Goal: Information Seeking & Learning: Compare options

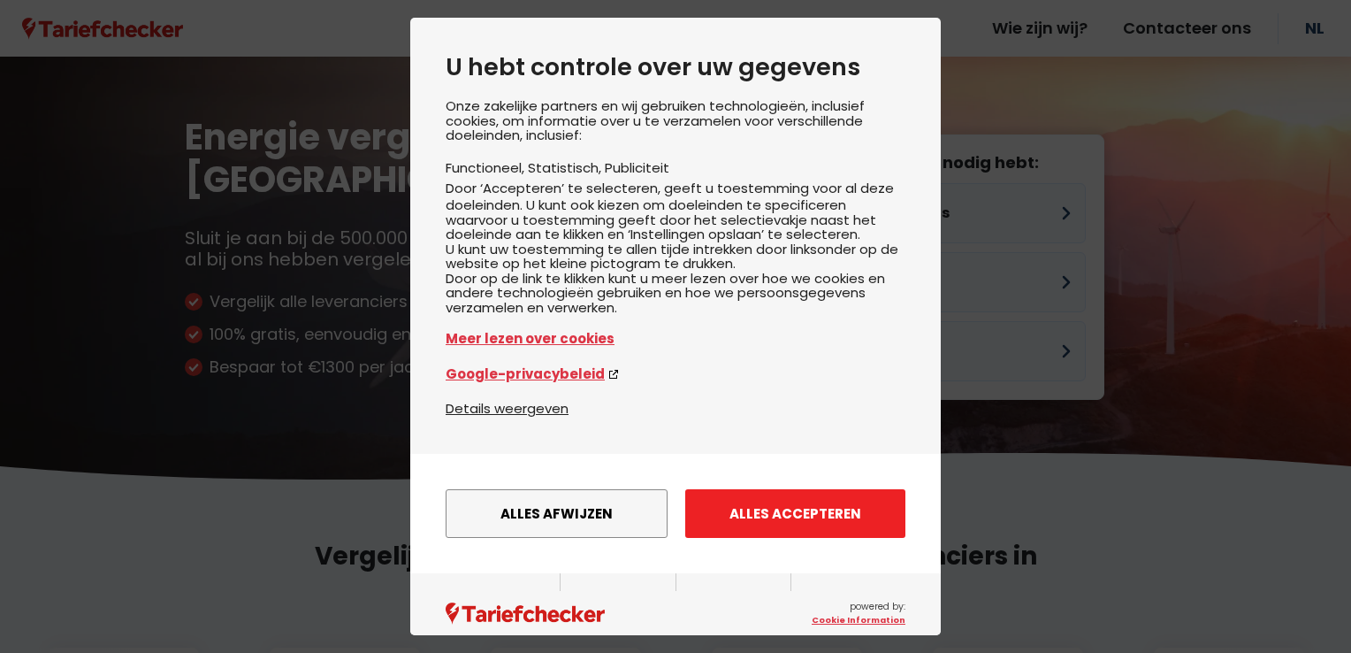
click at [845, 535] on button "Alles accepteren" at bounding box center [795, 513] width 220 height 49
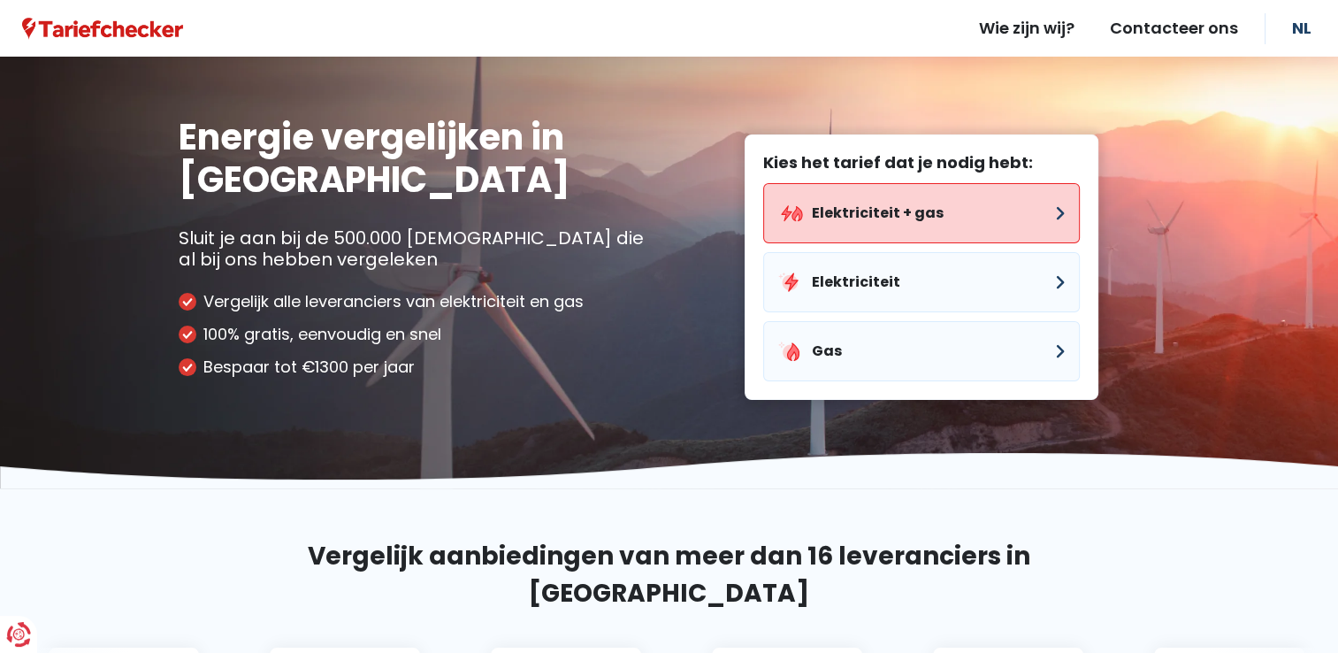
click at [942, 203] on button "Elektriciteit + gas" at bounding box center [921, 213] width 317 height 60
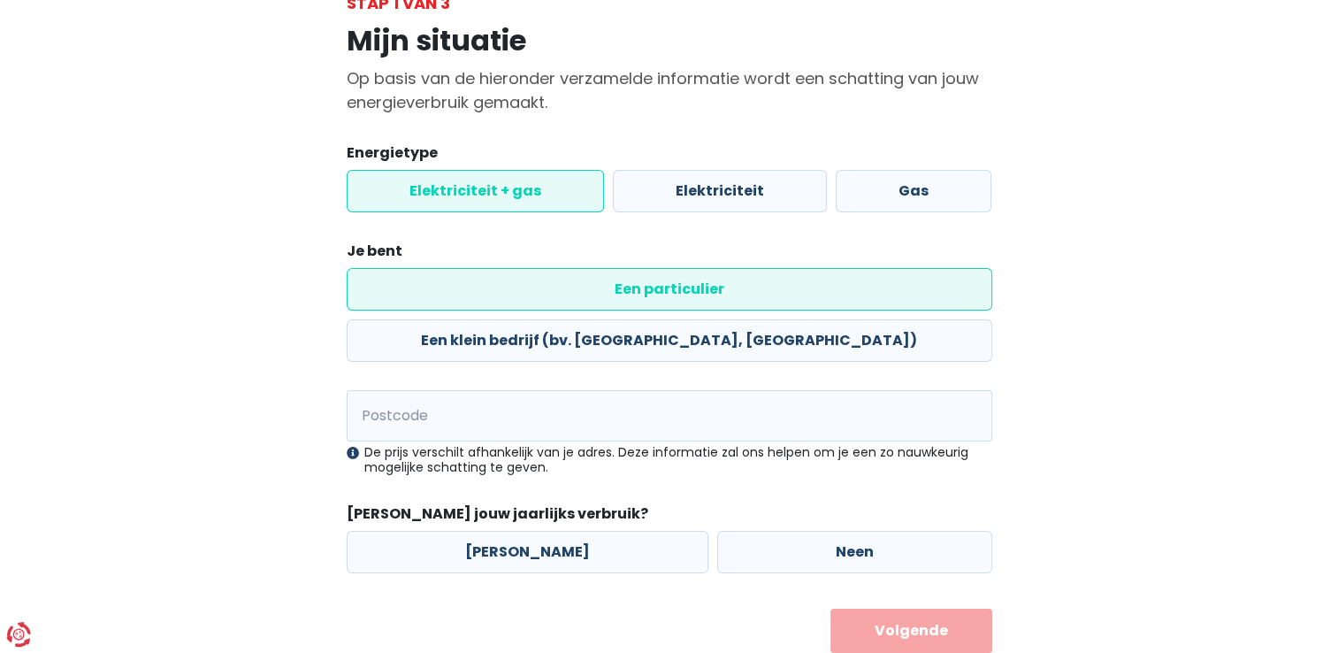
scroll to position [127, 0]
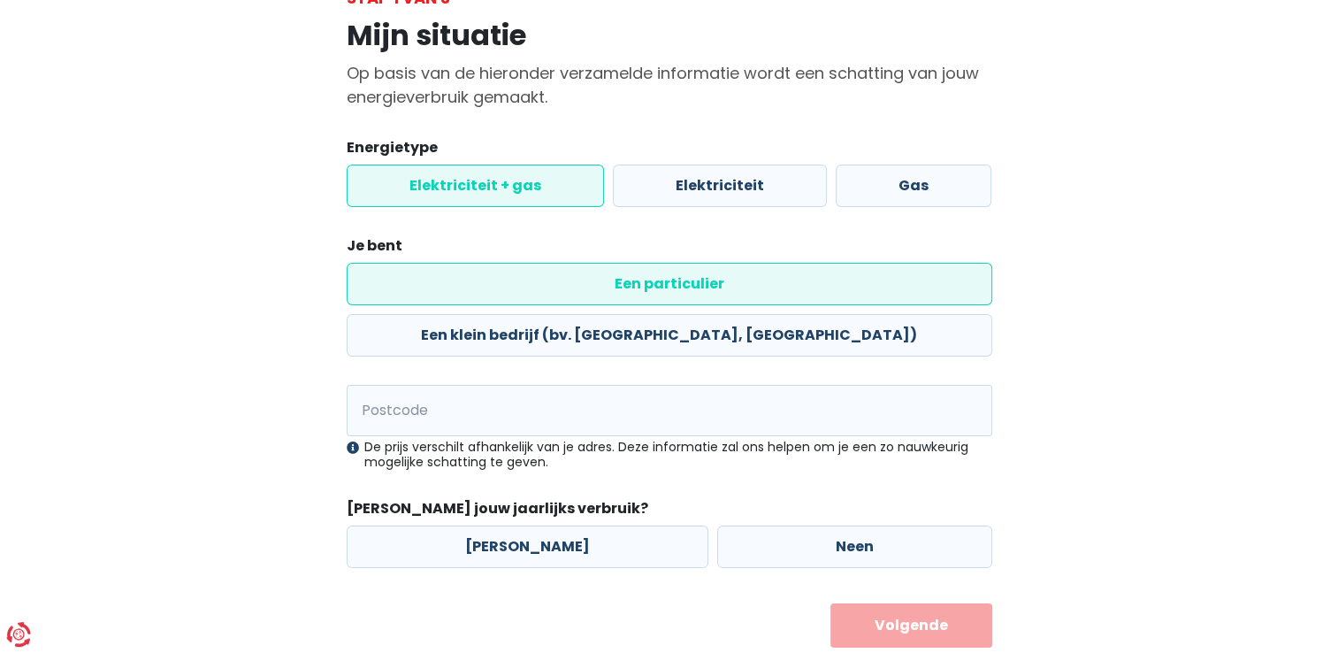
click at [442, 325] on form "Energietype Elektriciteit + gas Elektriciteit Gas Je bent Een particulier Een k…" at bounding box center [670, 392] width 646 height 510
click at [447, 385] on input "Postcode" at bounding box center [670, 410] width 646 height 51
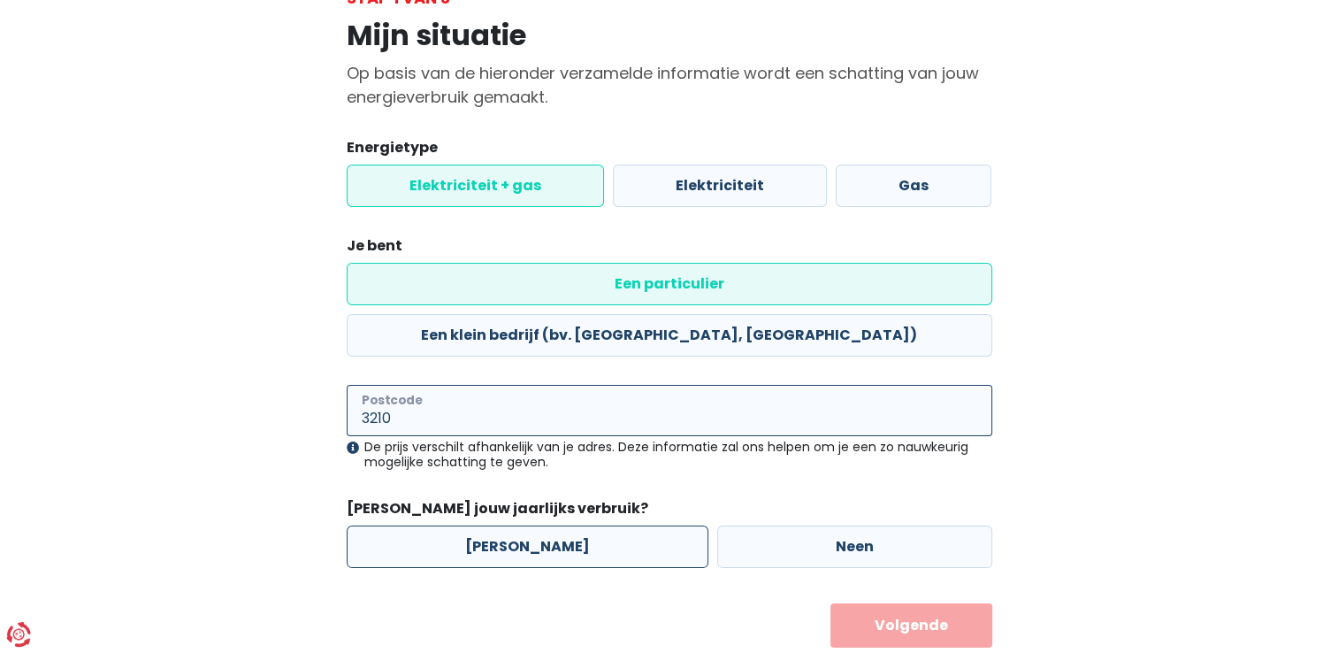
type input "3210"
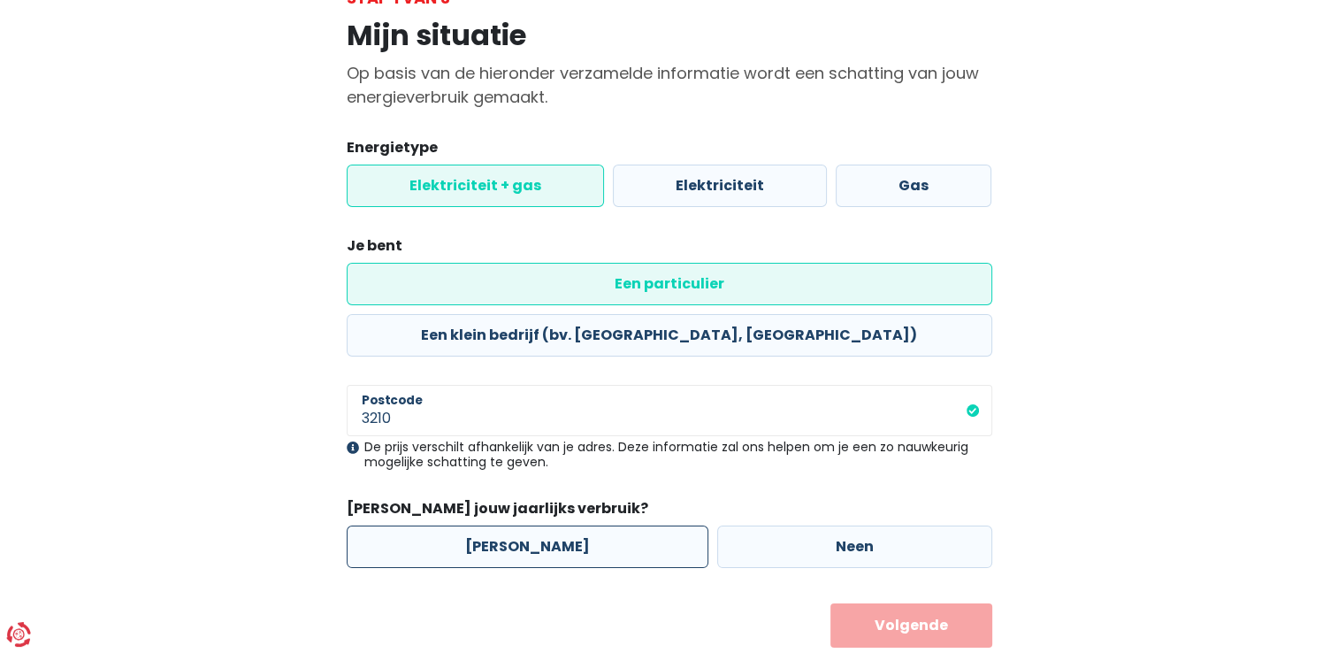
click at [508, 525] on label "[PERSON_NAME]" at bounding box center [528, 546] width 362 height 42
click at [508, 525] on input "[PERSON_NAME]" at bounding box center [528, 546] width 362 height 42
radio input "true"
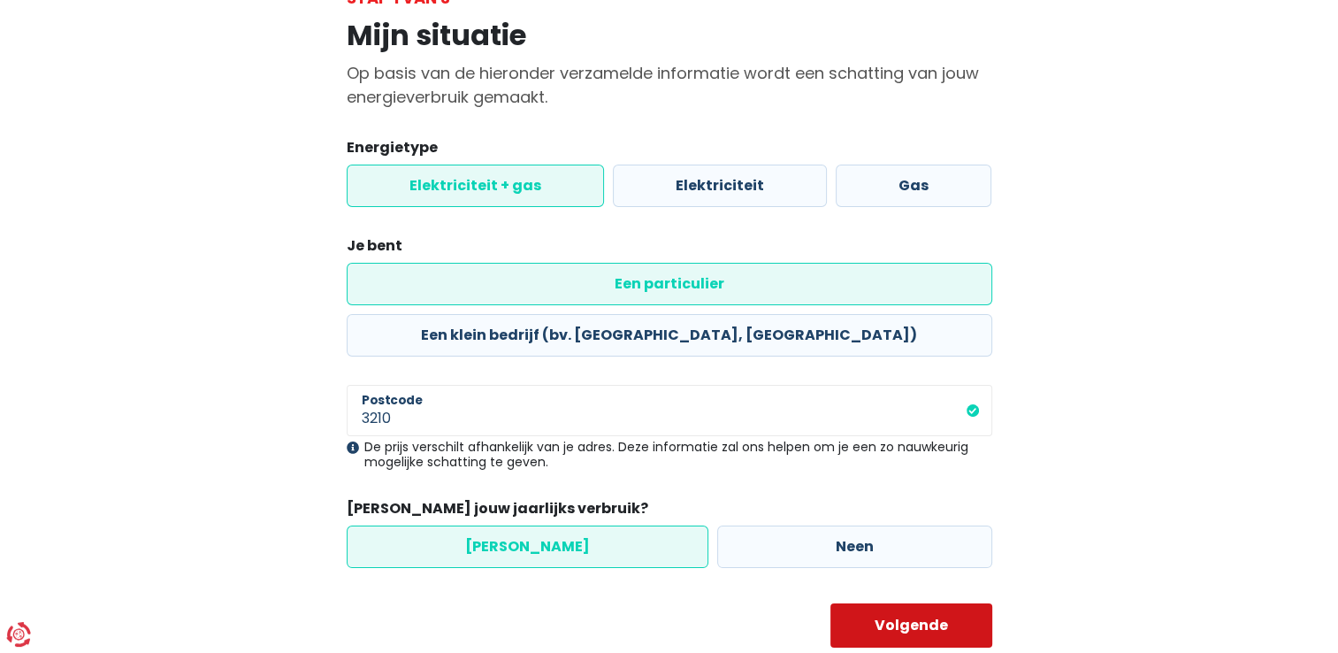
click at [934, 603] on button "Volgende" at bounding box center [911, 625] width 162 height 44
select select
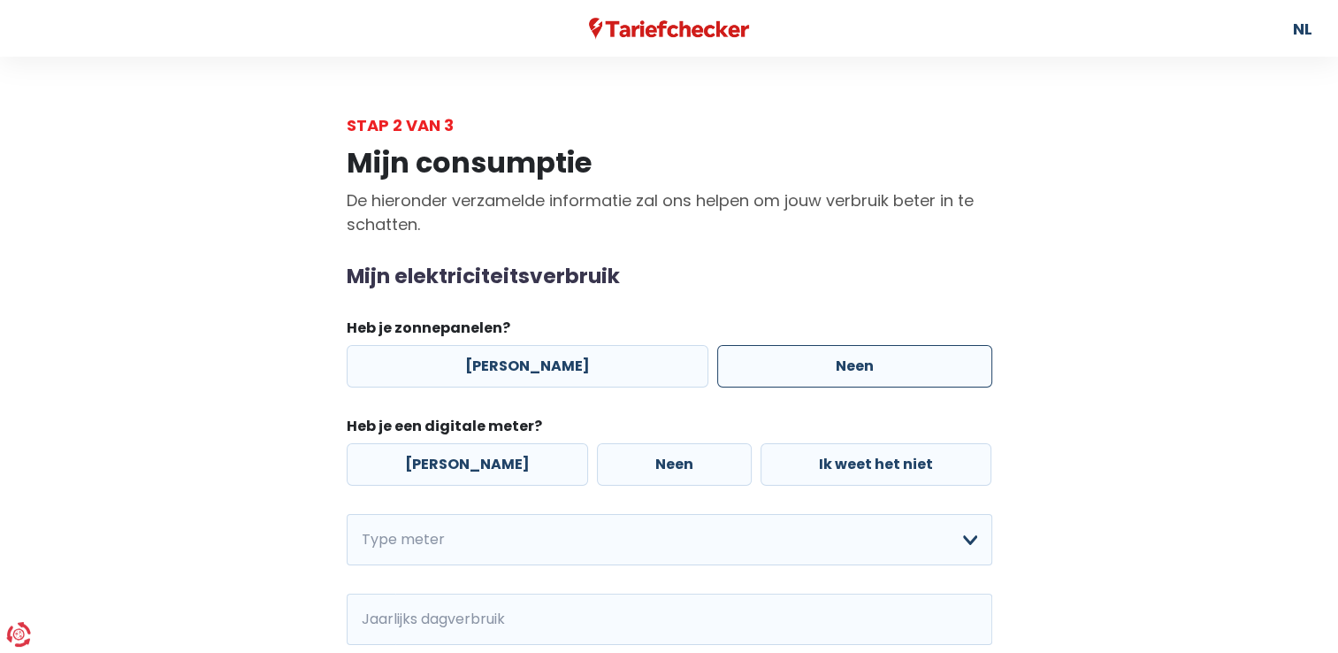
click at [817, 371] on label "Neen" at bounding box center [854, 366] width 275 height 42
click at [817, 371] on input "Neen" at bounding box center [854, 366] width 275 height 42
radio input "true"
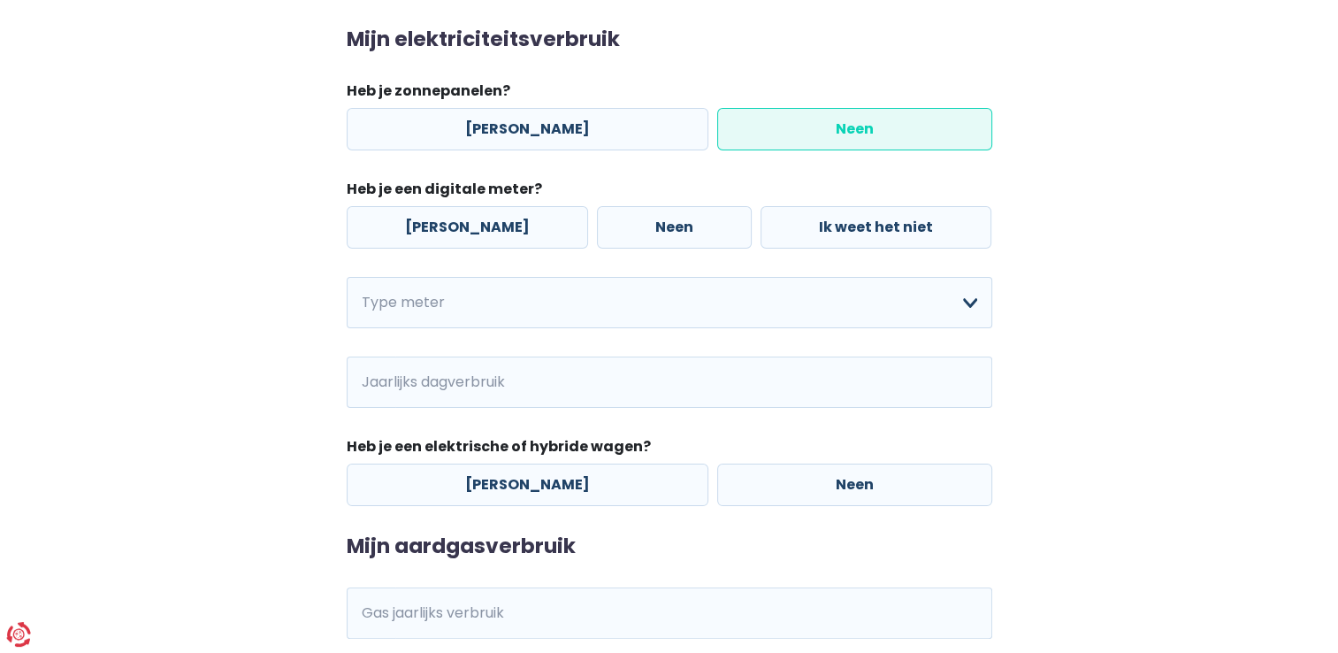
scroll to position [265, 0]
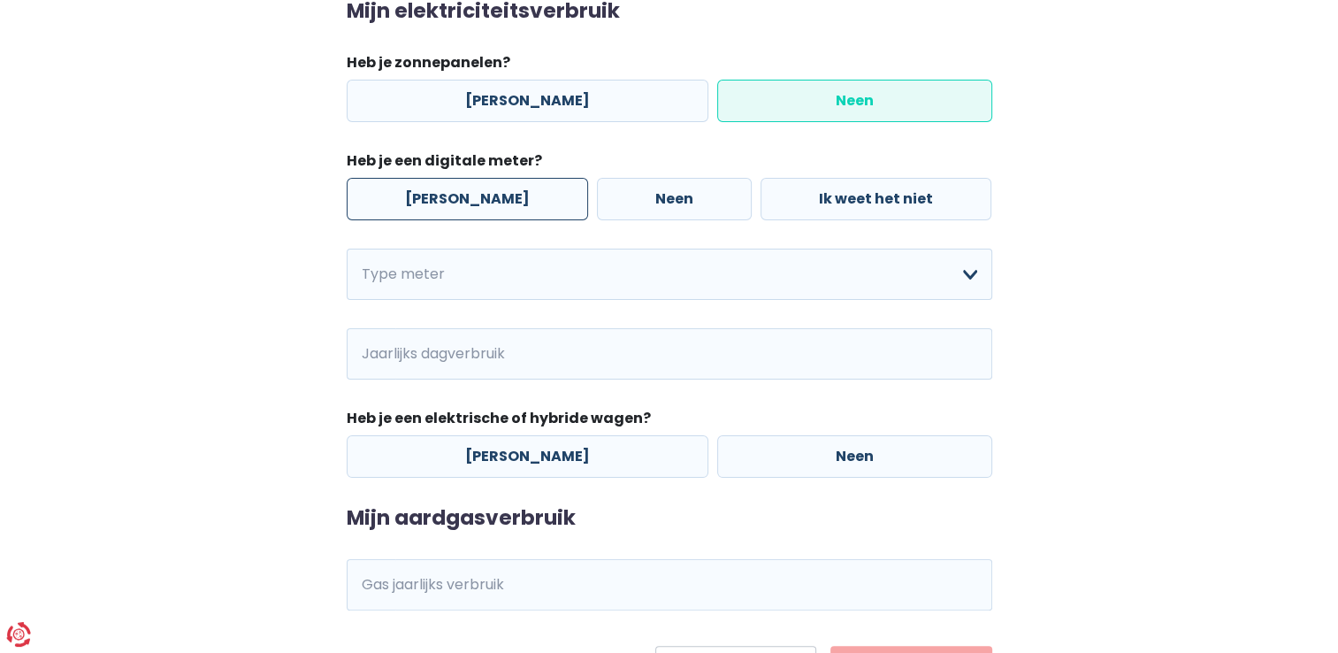
click at [439, 210] on label "[PERSON_NAME]" at bounding box center [467, 199] width 241 height 42
click at [439, 210] on input "[PERSON_NAME]" at bounding box center [467, 199] width 241 height 42
radio input "true"
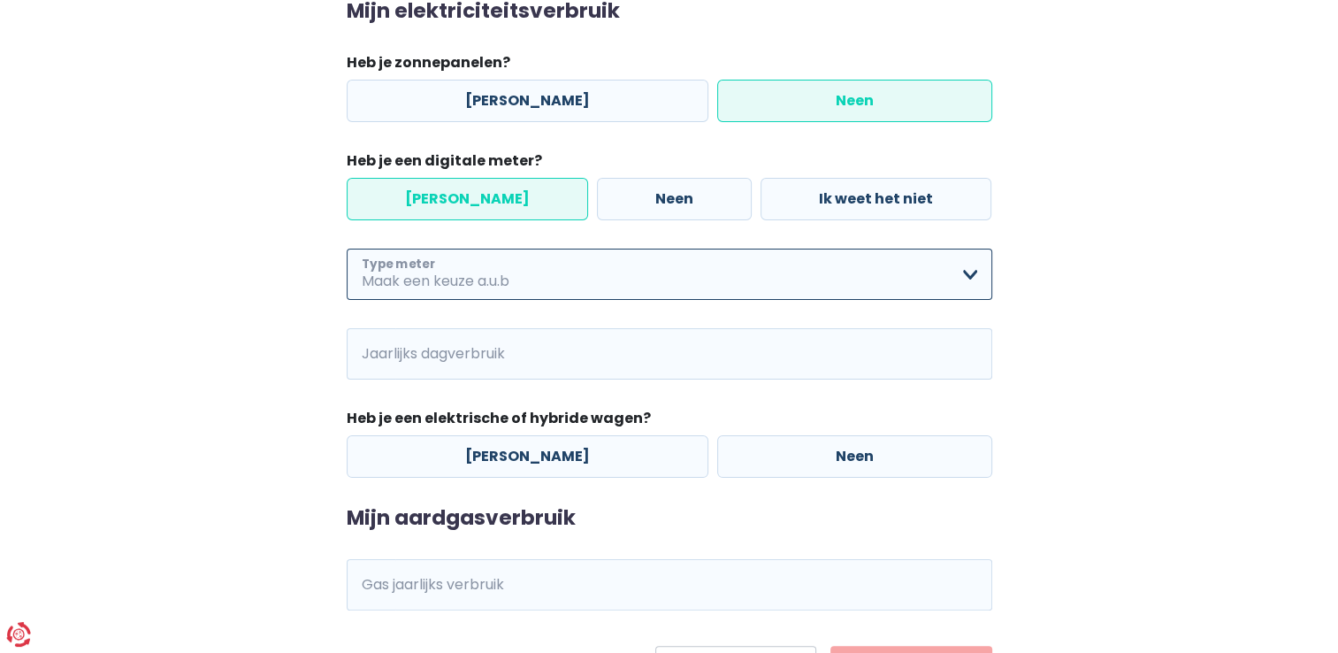
click at [968, 281] on select "Enkelvoudig Tweevoudig Enkelvoudig + uitsluitend nachttarief Tweevoudig + uitsl…" at bounding box center [670, 274] width 646 height 51
select select "day_night_bi_hourly"
click at [347, 249] on select "Enkelvoudig Tweevoudig Enkelvoudig + uitsluitend nachttarief Tweevoudig + uitsl…" at bounding box center [670, 274] width 646 height 51
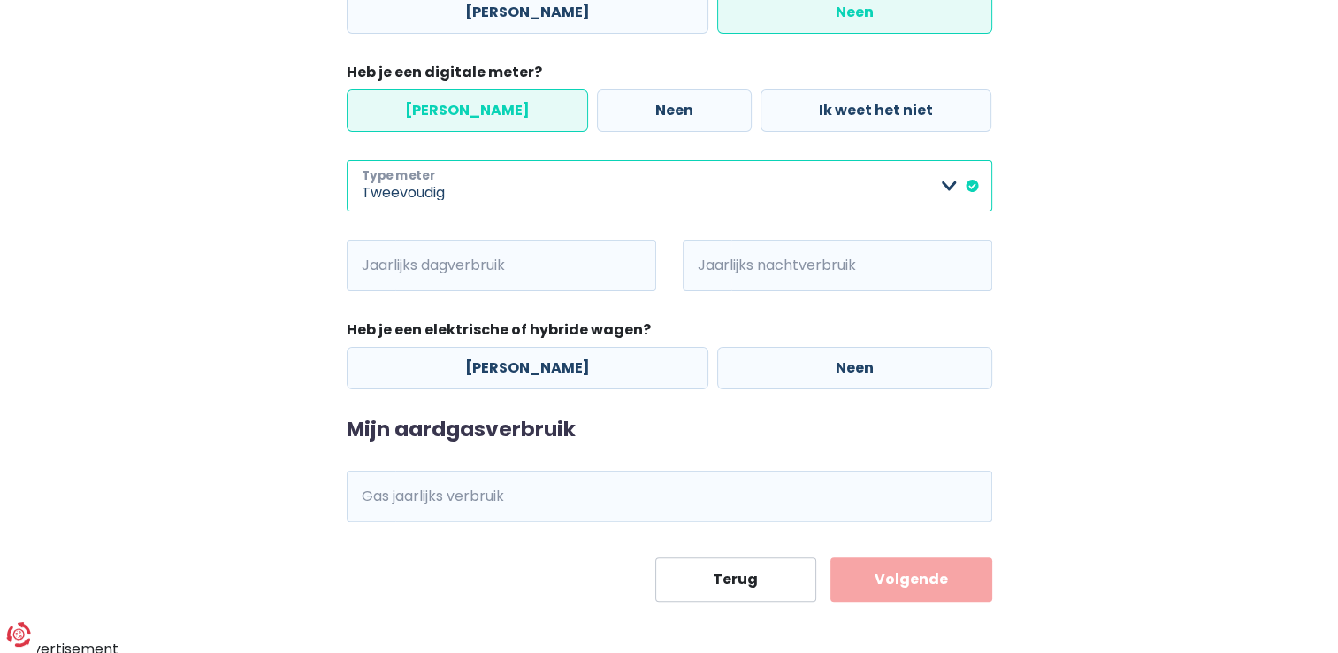
scroll to position [359, 0]
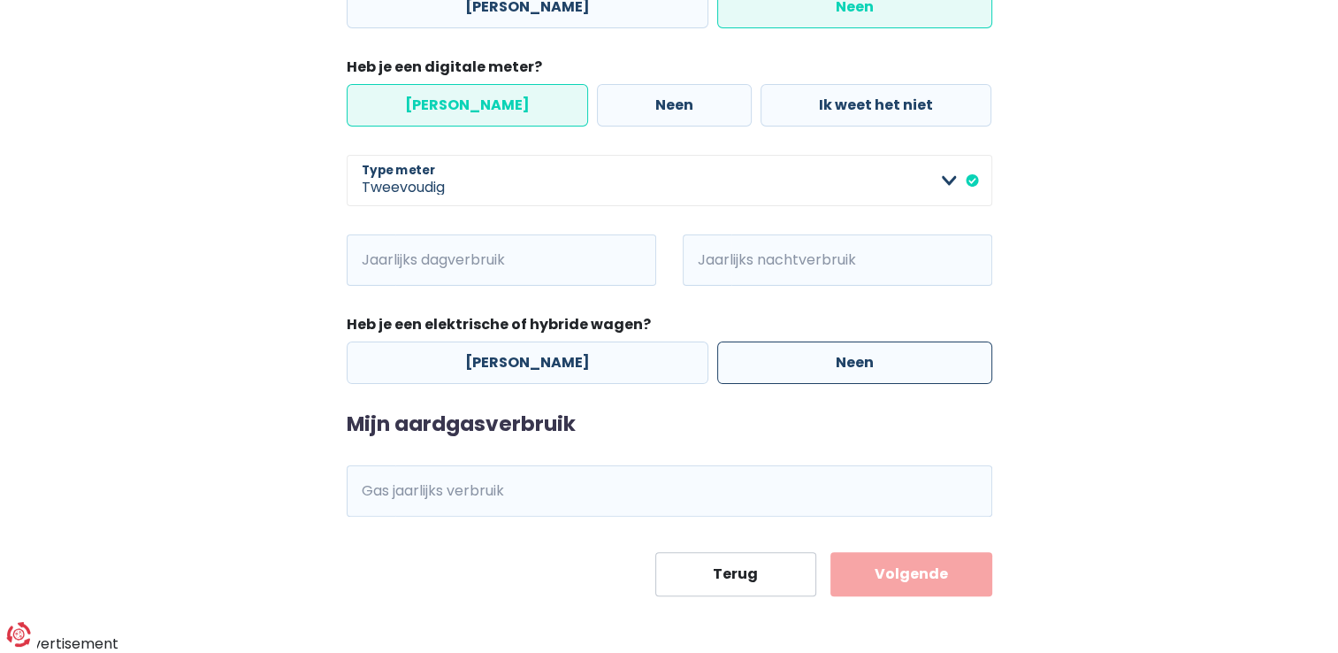
click at [803, 364] on label "Neen" at bounding box center [854, 362] width 275 height 42
click at [803, 364] on input "Neen" at bounding box center [854, 362] width 275 height 42
radio input "true"
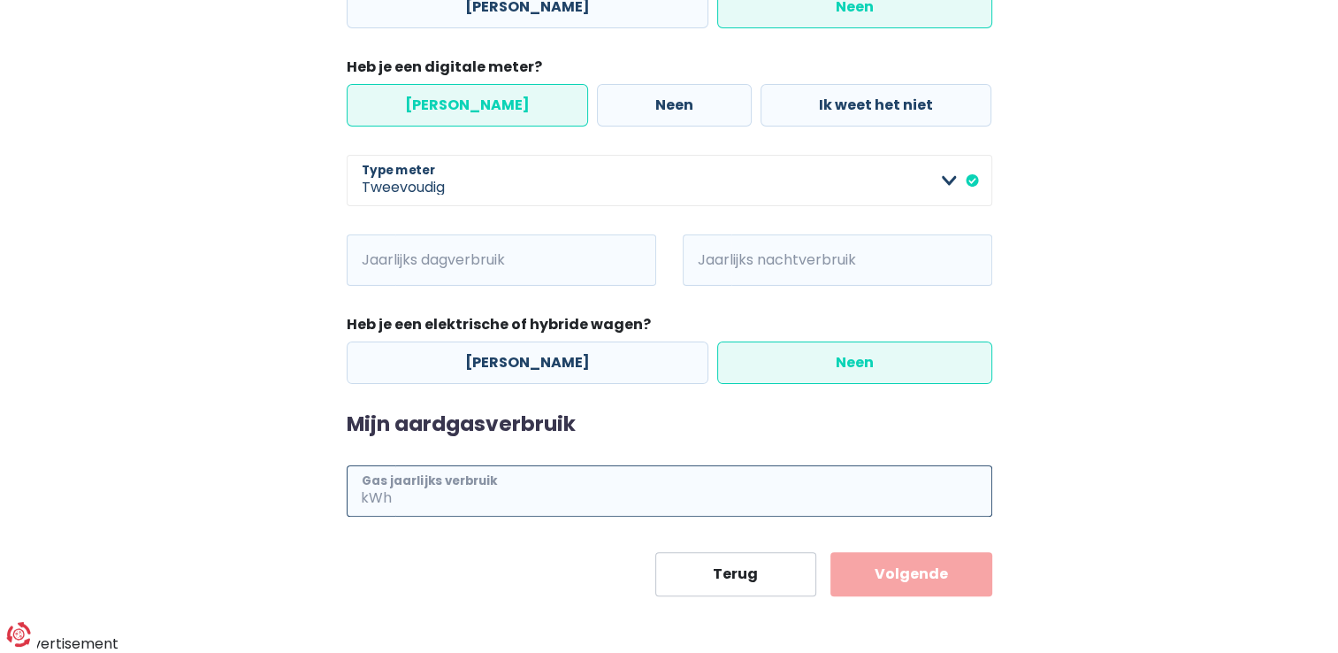
click at [411, 486] on input "Gas jaarlijks verbruik" at bounding box center [693, 490] width 597 height 51
type input "11634"
click at [389, 501] on span "kWh" at bounding box center [371, 490] width 49 height 51
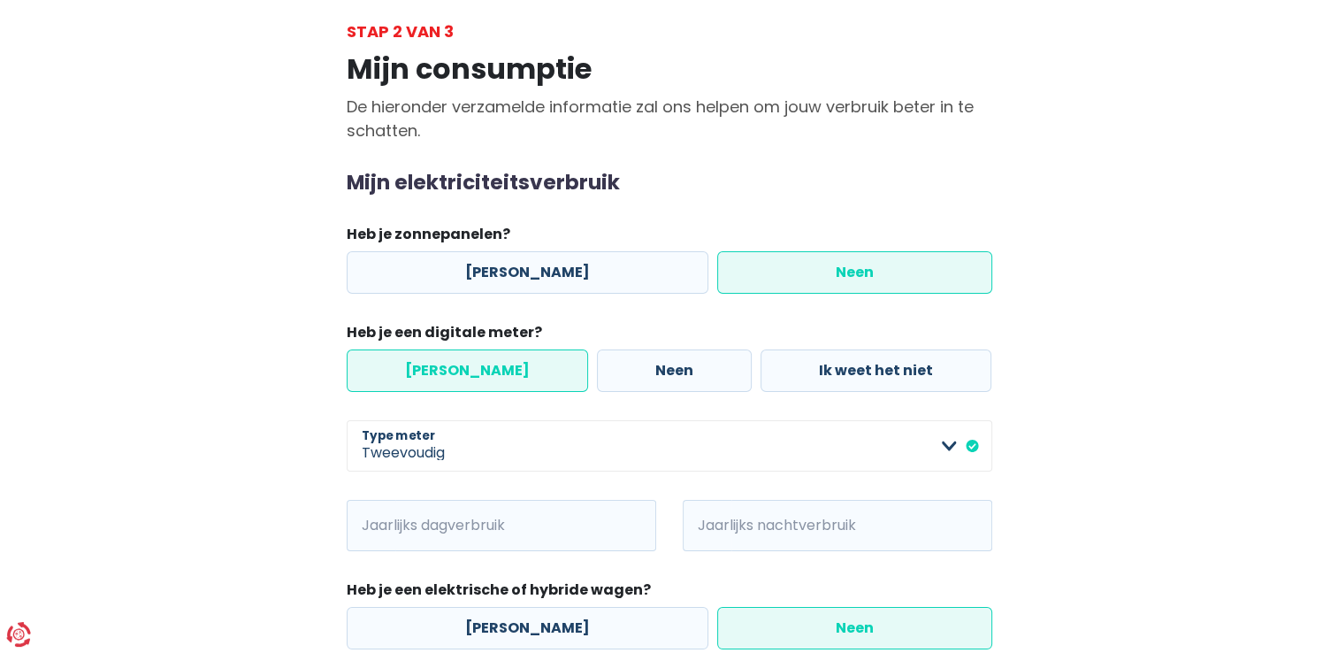
scroll to position [0, 0]
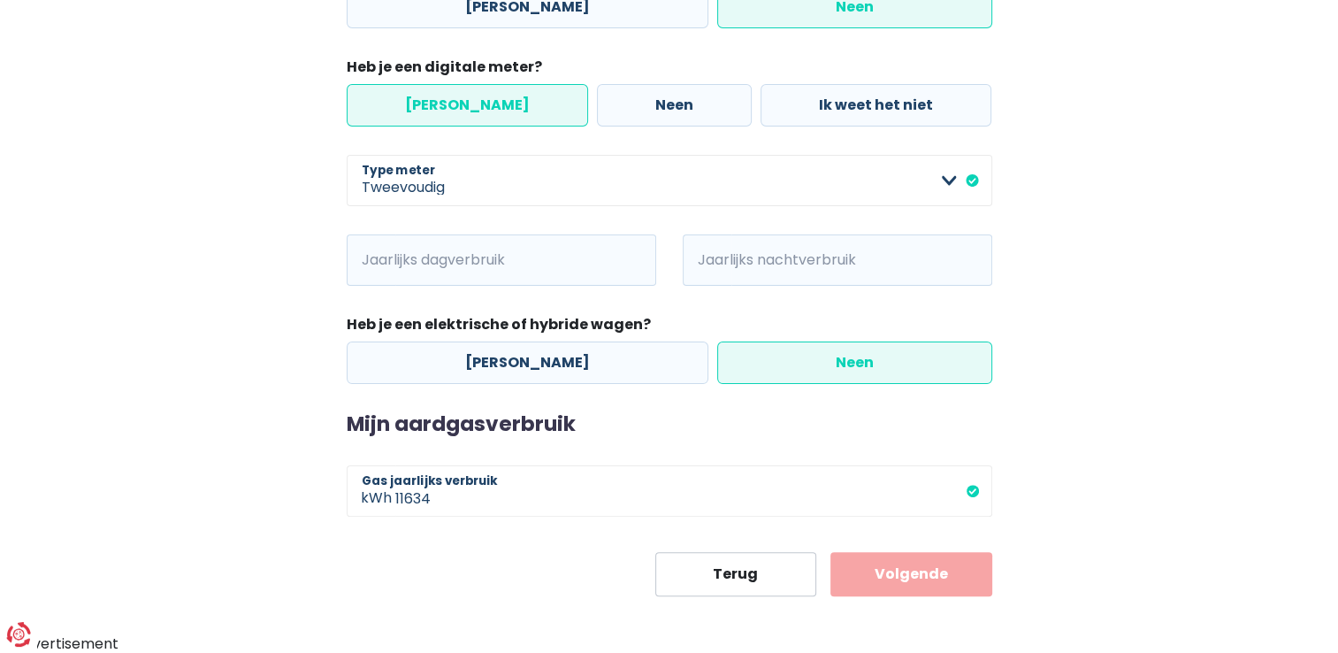
click at [942, 578] on button "Volgende" at bounding box center [911, 574] width 162 height 44
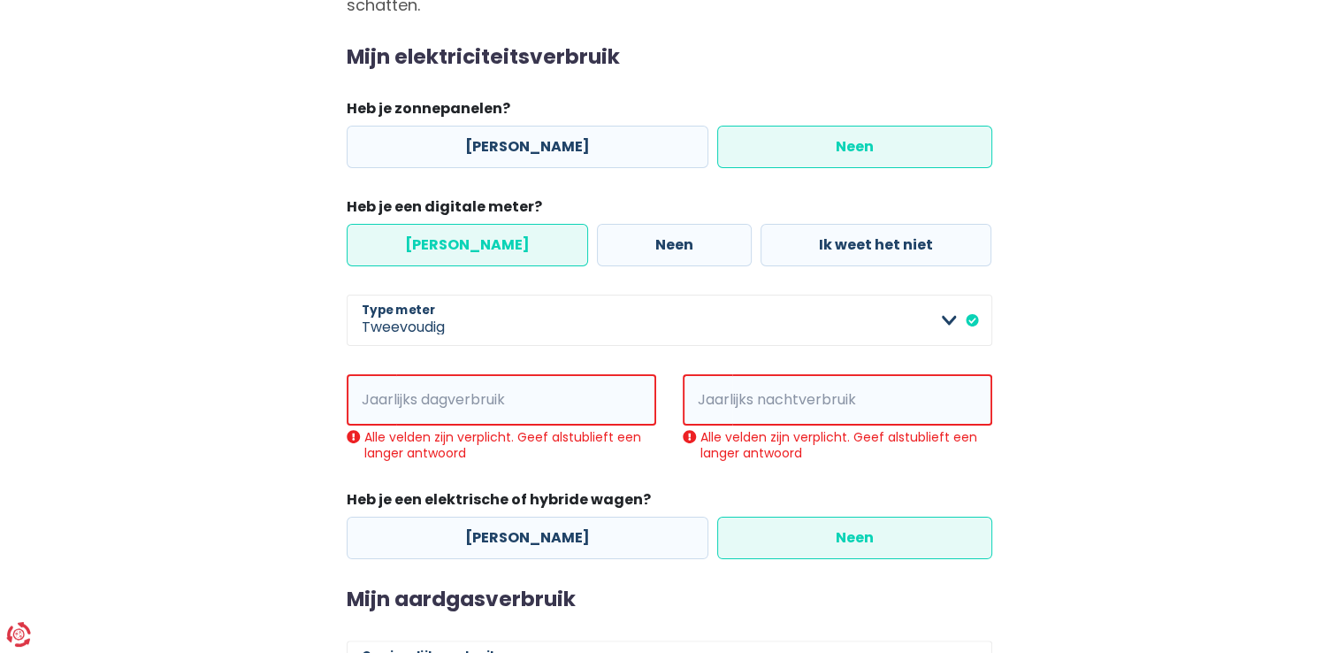
scroll to position [218, 0]
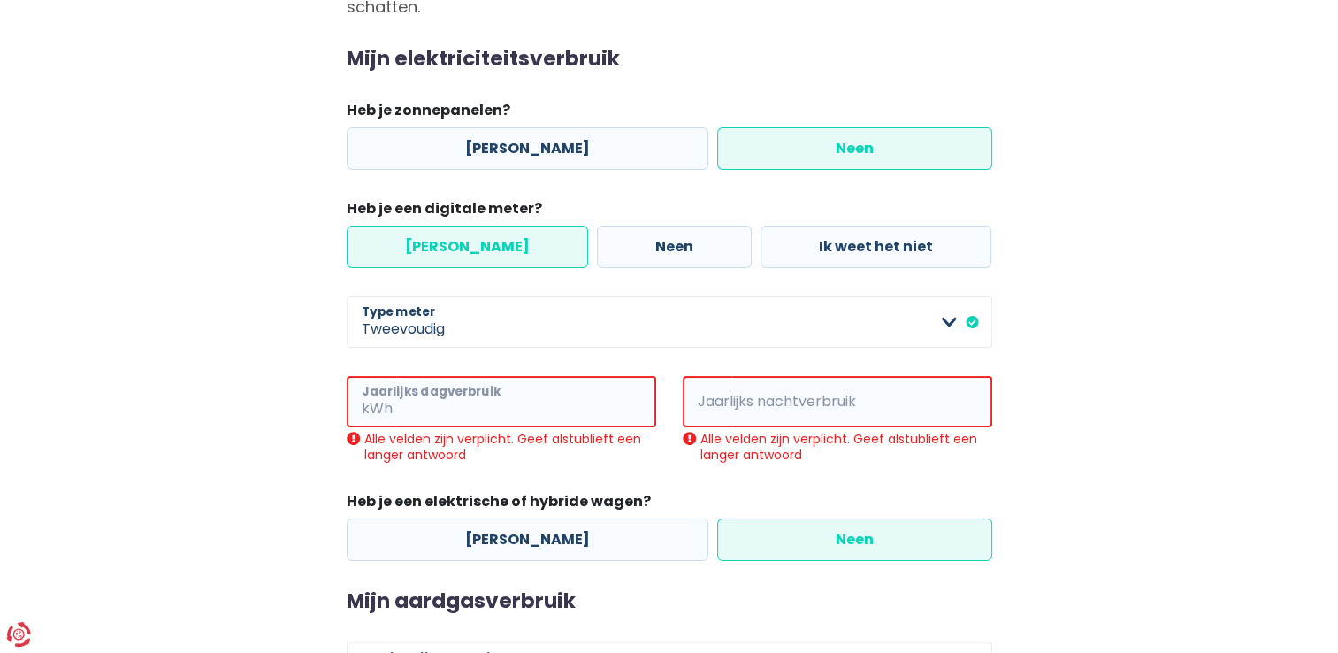
click at [456, 425] on input "Jaarlijks dagverbruik" at bounding box center [526, 401] width 260 height 51
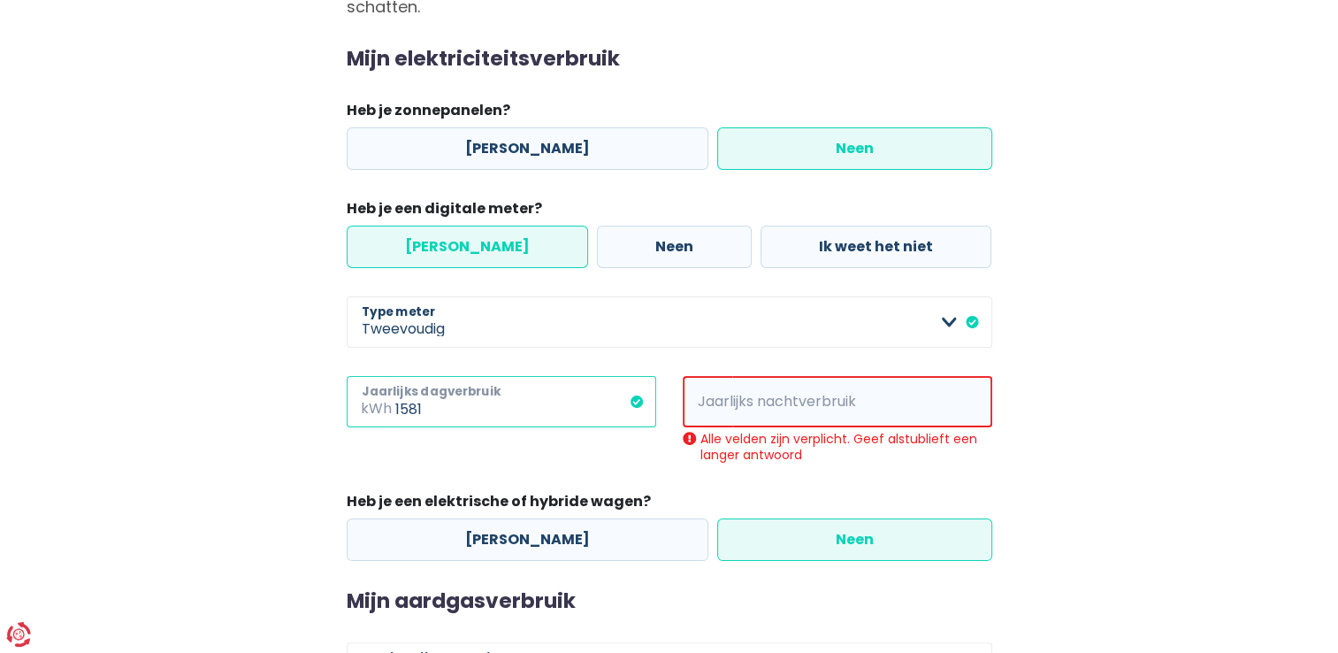
type input "1581"
click at [769, 409] on input "Jaarlijks nachtverbruik" at bounding box center [862, 401] width 260 height 51
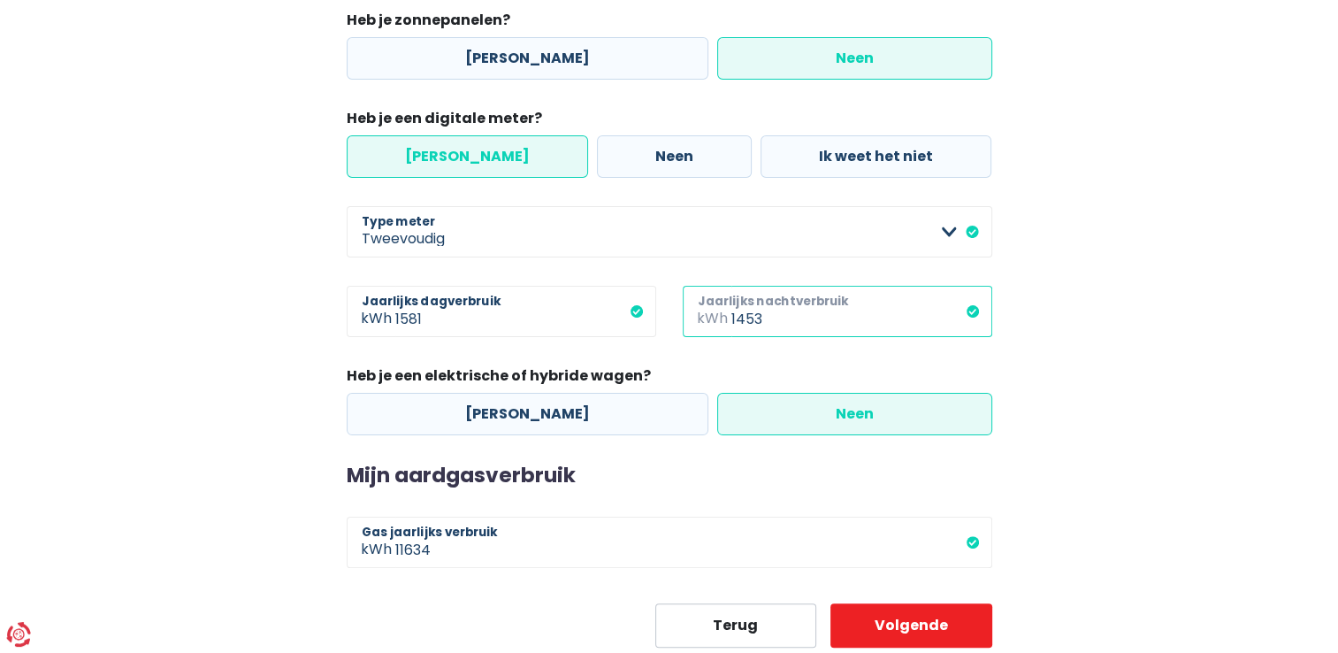
scroll to position [359, 0]
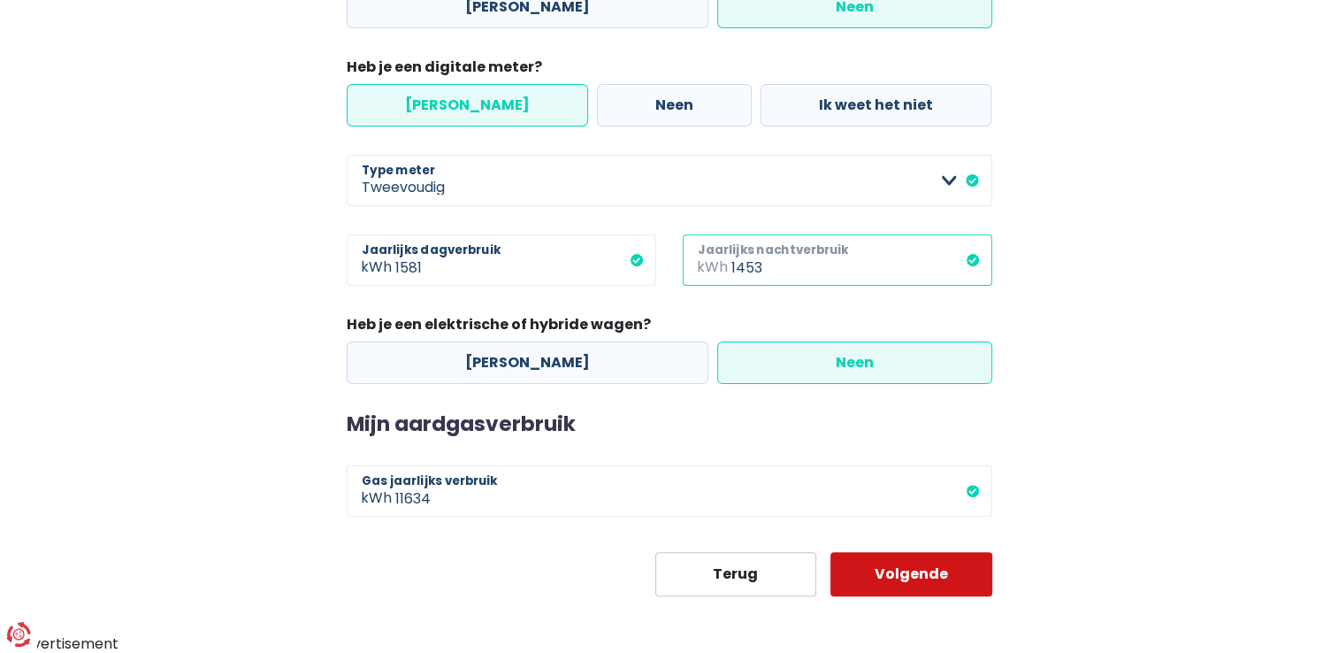
type input "1453"
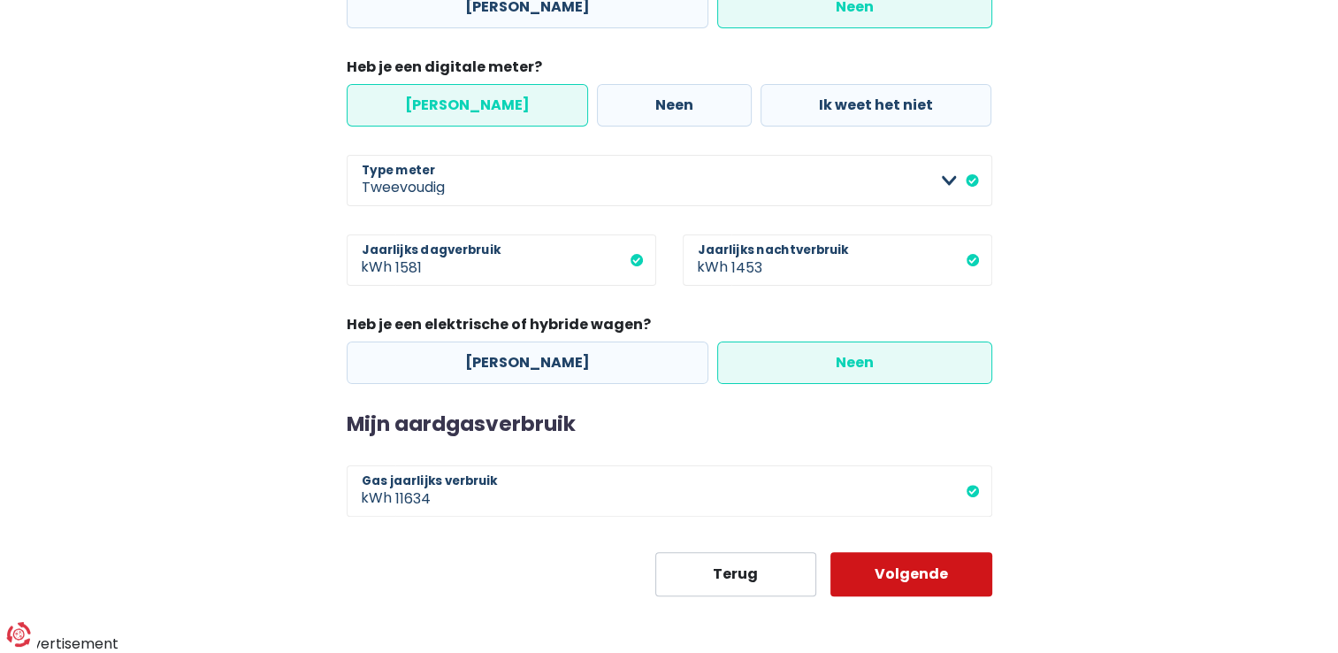
click at [941, 591] on button "Volgende" at bounding box center [911, 574] width 162 height 44
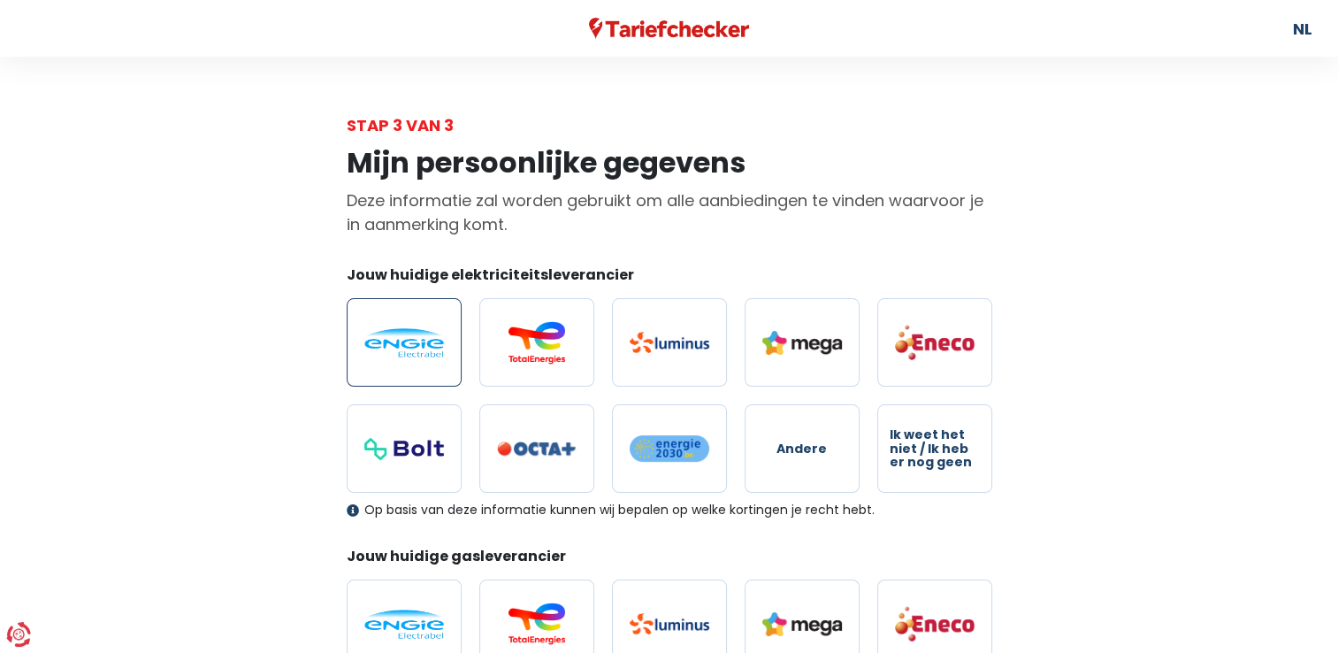
scroll to position [88, 0]
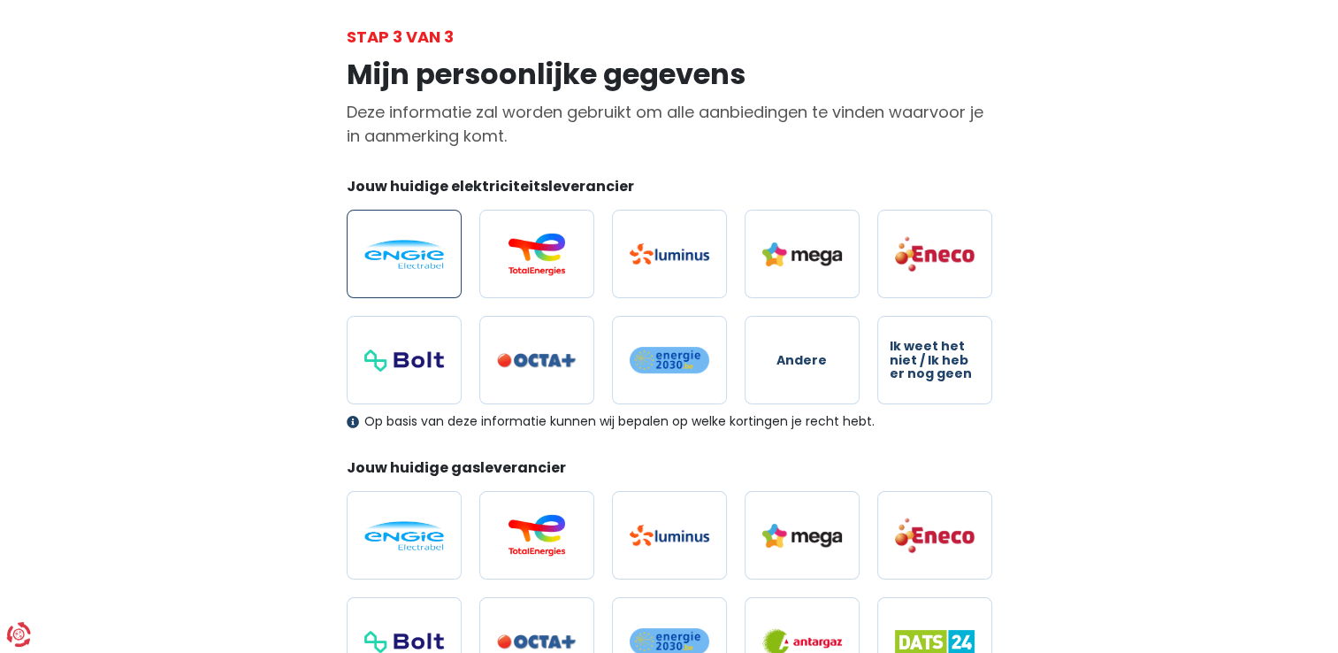
click at [419, 244] on img at bounding box center [404, 254] width 80 height 29
click at [419, 244] on input "radio" at bounding box center [404, 254] width 115 height 88
radio input "true"
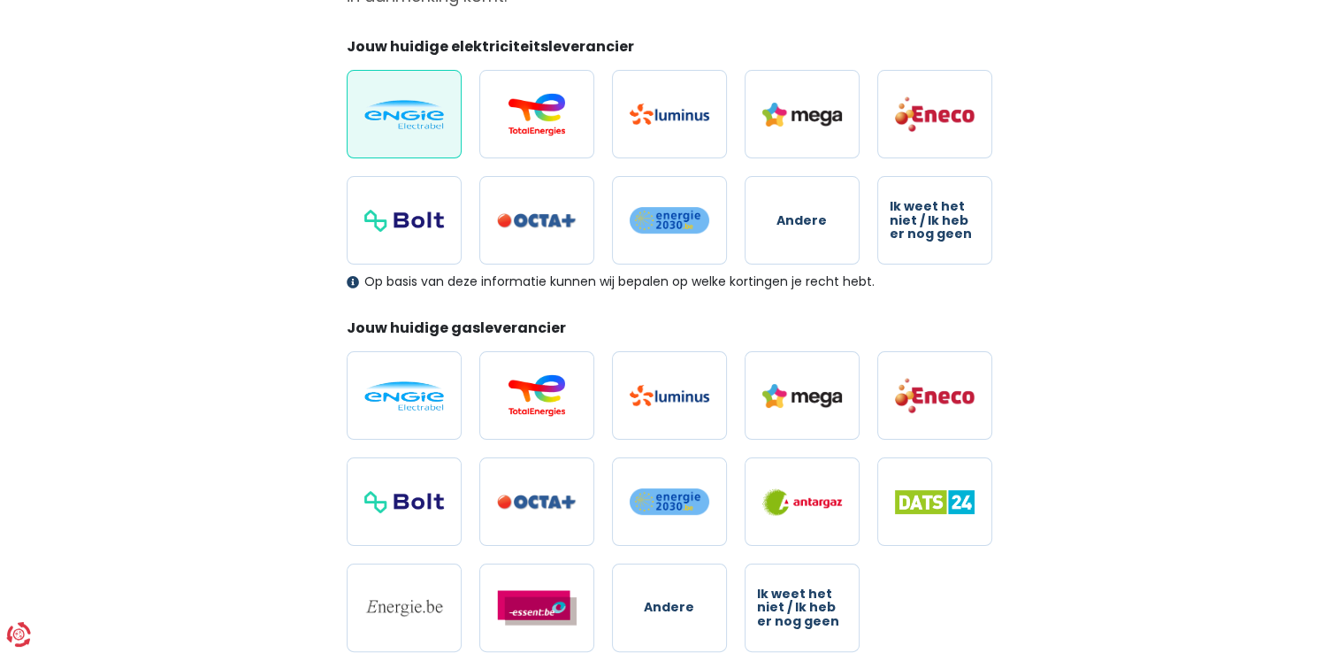
scroll to position [118, 0]
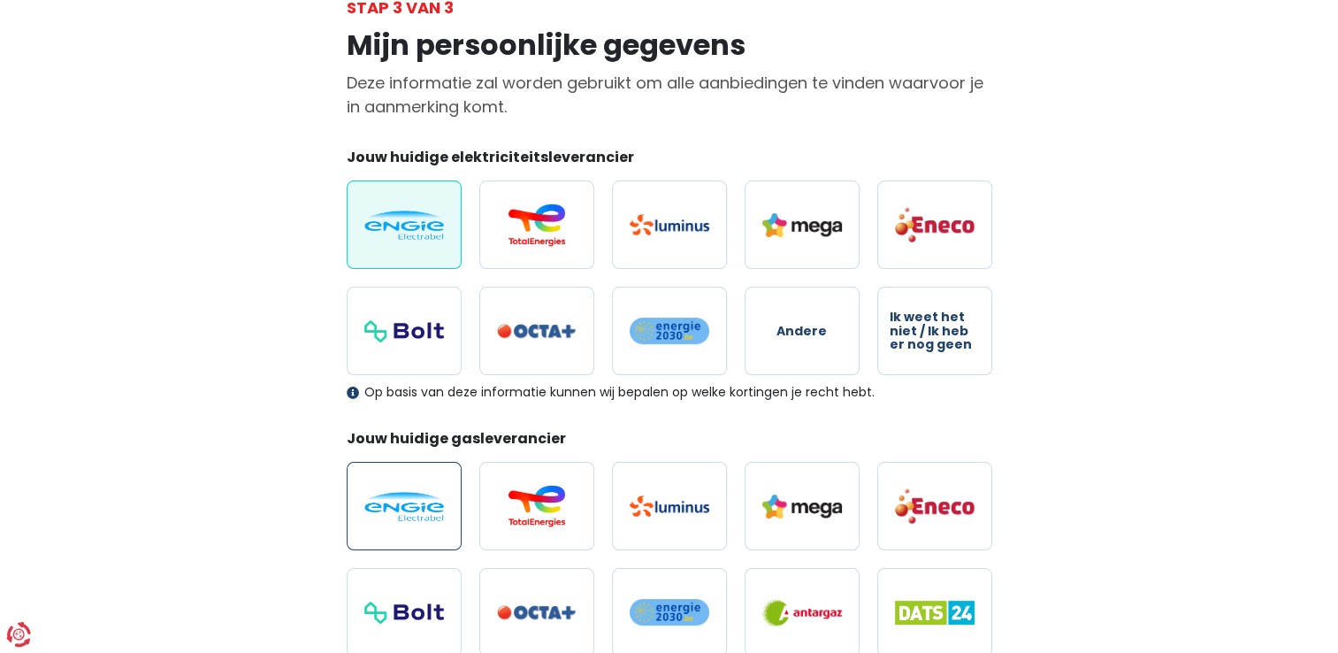
click at [396, 513] on img at bounding box center [404, 506] width 80 height 29
click at [396, 513] on input "radio" at bounding box center [404, 506] width 115 height 88
radio input "true"
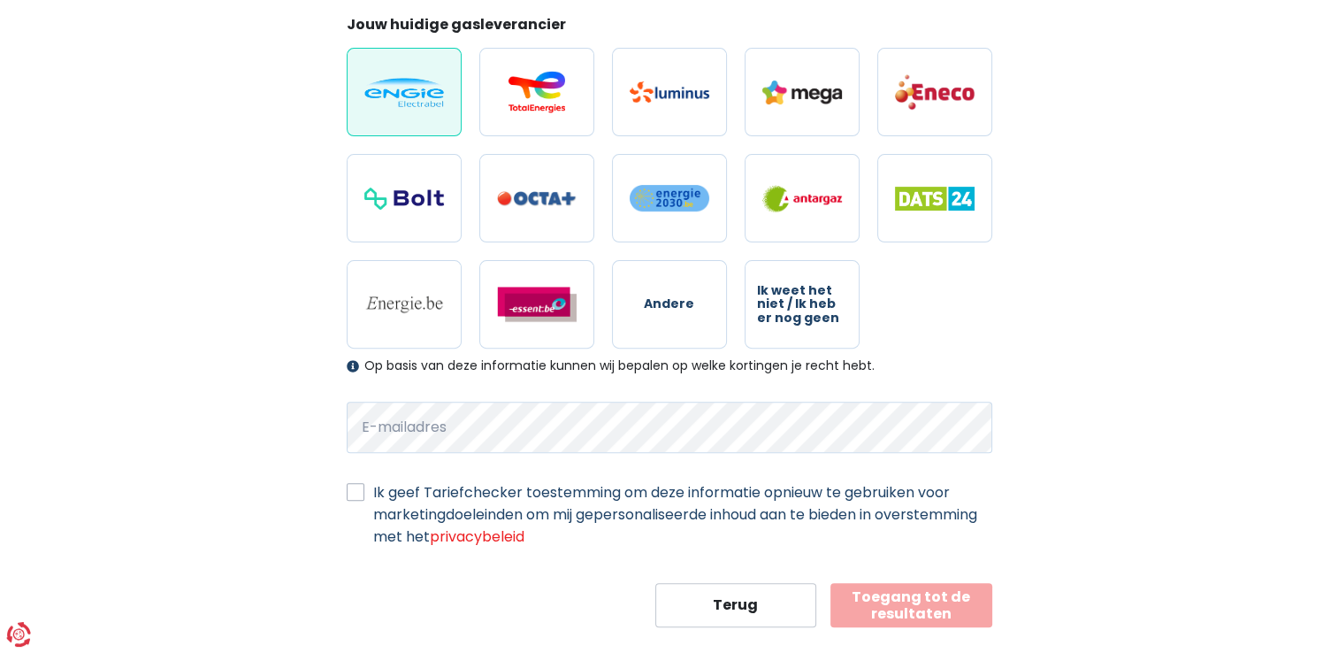
scroll to position [560, 0]
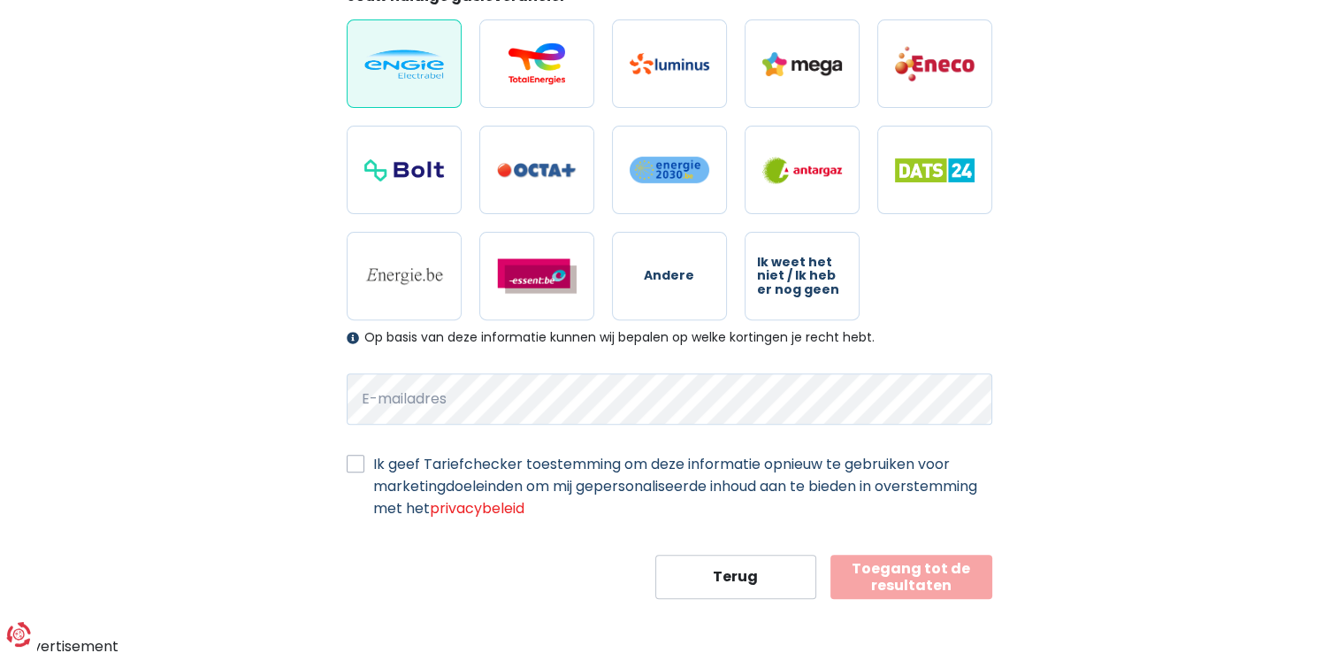
click at [956, 571] on button "Toegang tot de resultaten" at bounding box center [911, 577] width 162 height 44
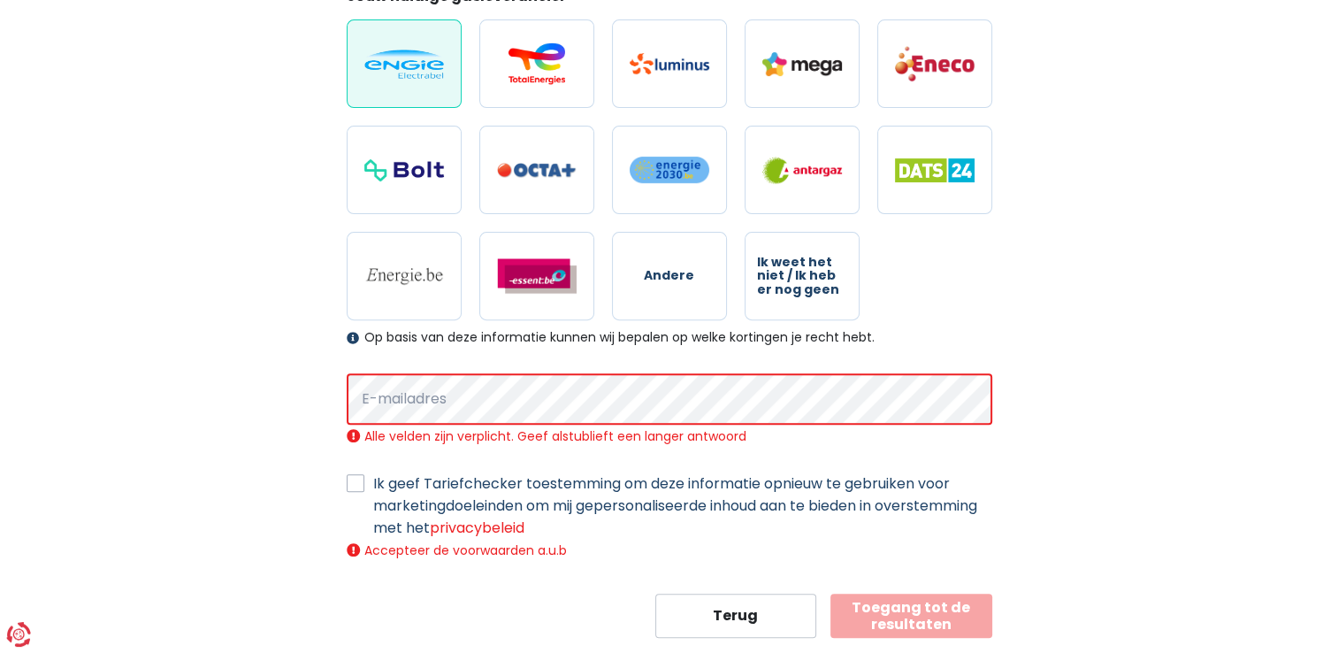
scroll to position [599, 0]
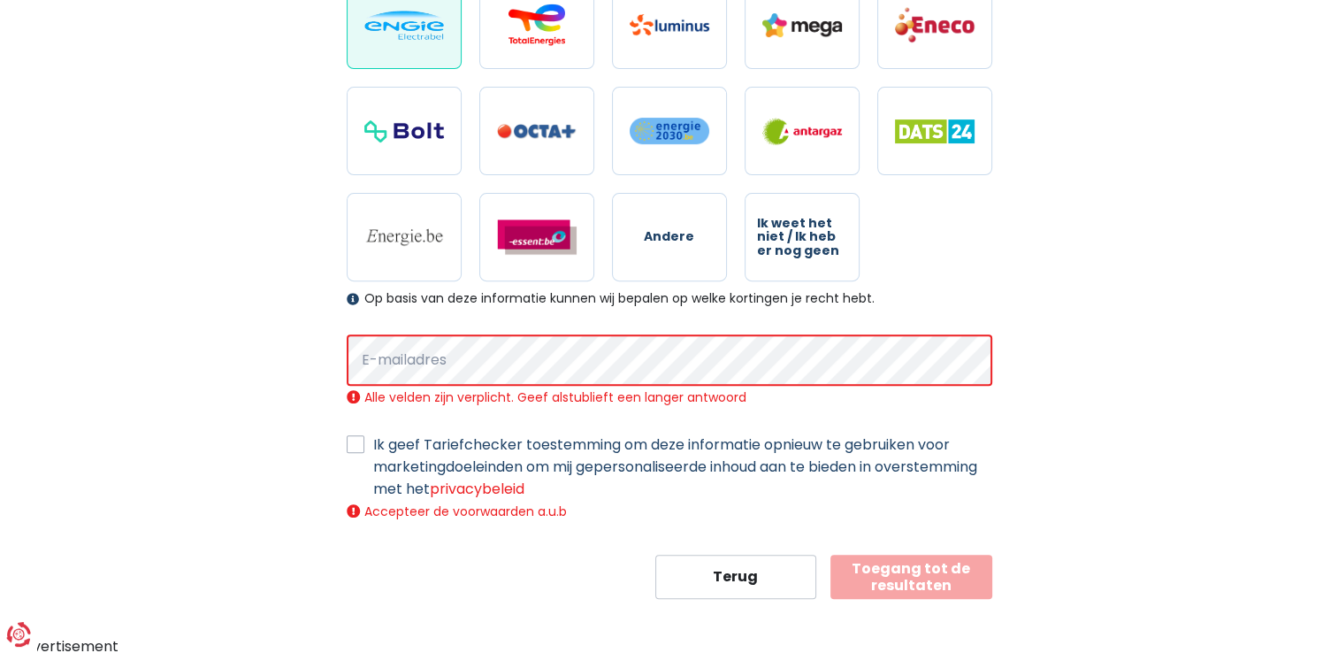
select select "day_night_bi_hourly"
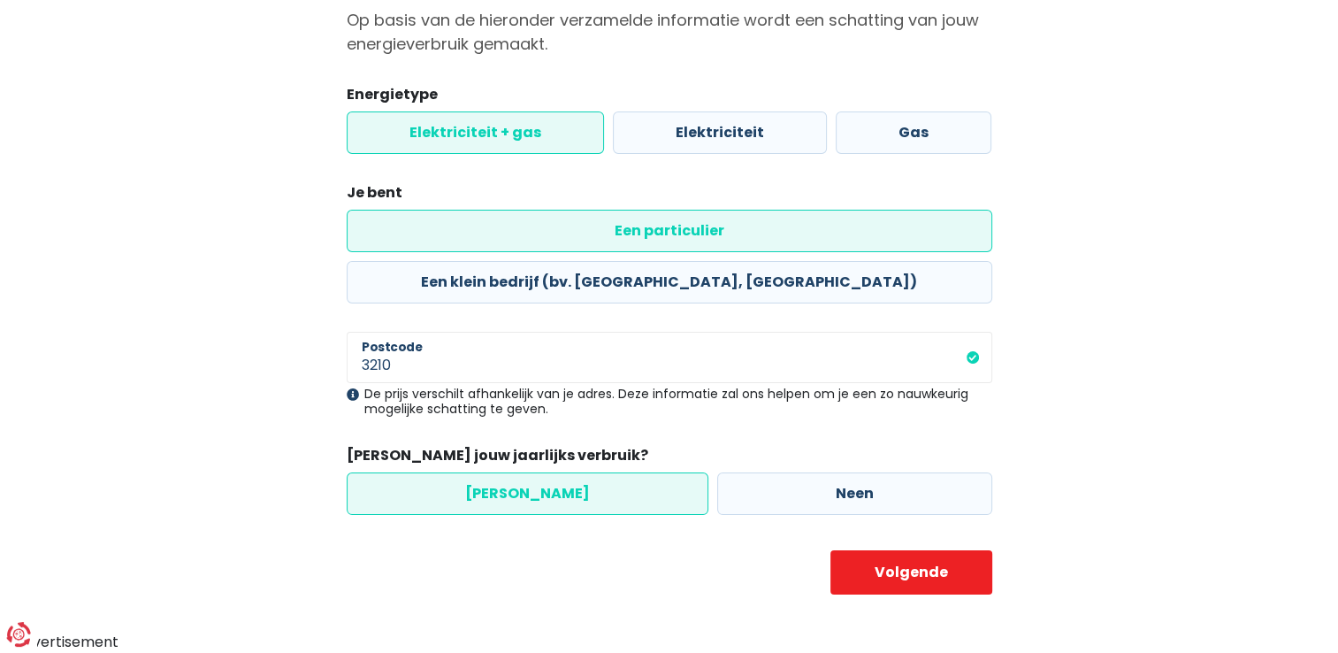
scroll to position [127, 0]
